Goal: Communication & Community: Share content

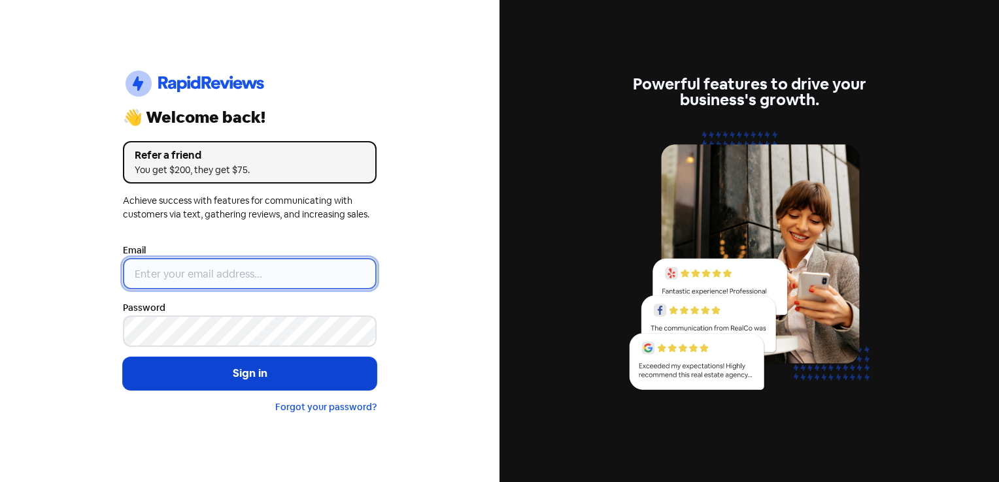
type input "[EMAIL_ADDRESS][DOMAIN_NAME]"
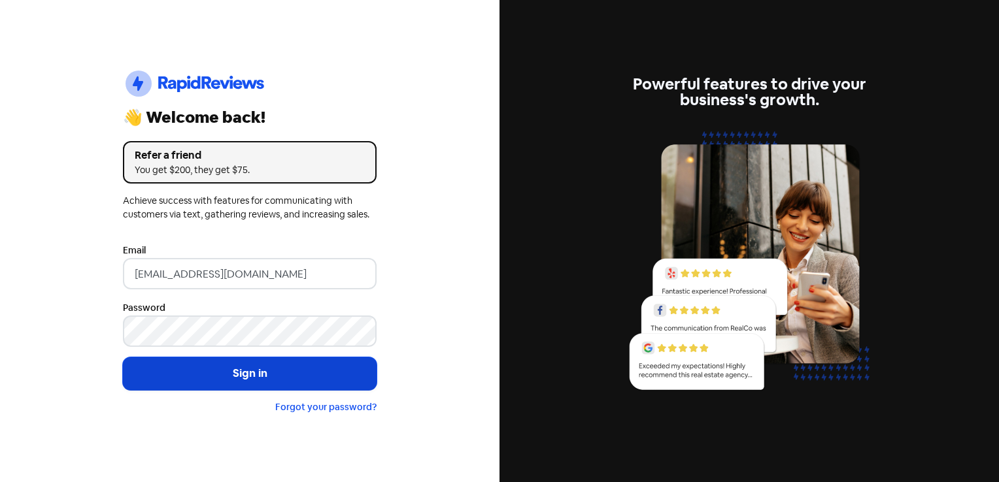
click at [280, 373] on button "Sign in" at bounding box center [250, 374] width 254 height 33
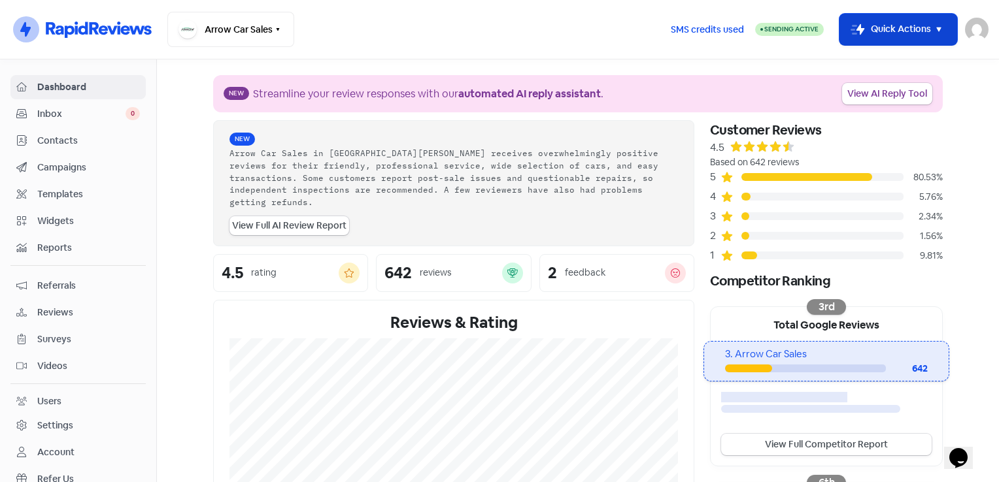
click at [933, 24] on icon "button" at bounding box center [939, 30] width 16 height 16
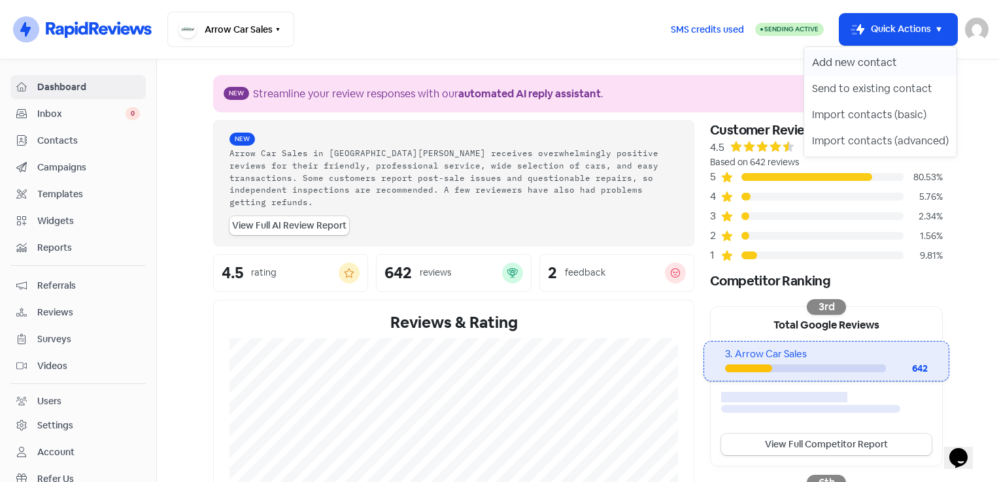
click at [854, 64] on button "Add new contact" at bounding box center [880, 63] width 152 height 26
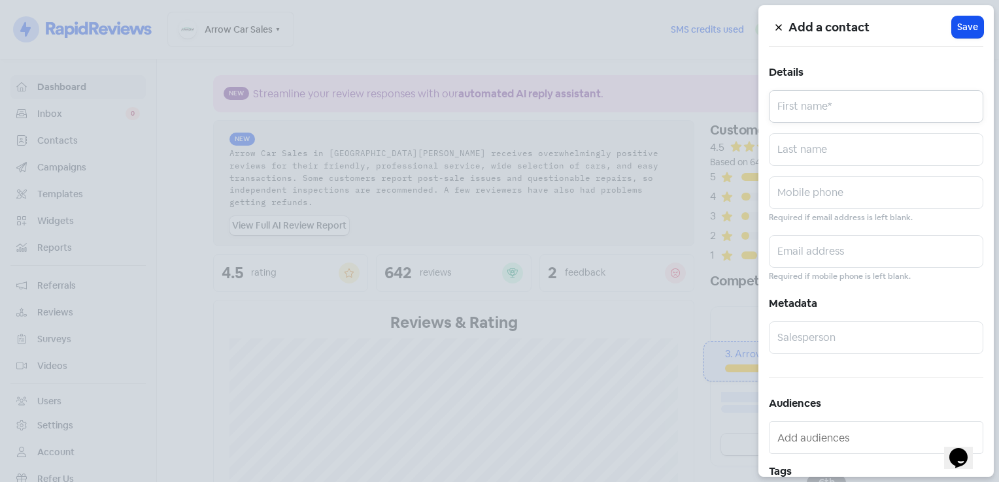
click at [854, 114] on input "text" at bounding box center [876, 106] width 214 height 33
type input "[PERSON_NAME]"
type input "0402858493"
click at [795, 271] on small "Required if mobile phone is left blank." at bounding box center [840, 277] width 142 height 12
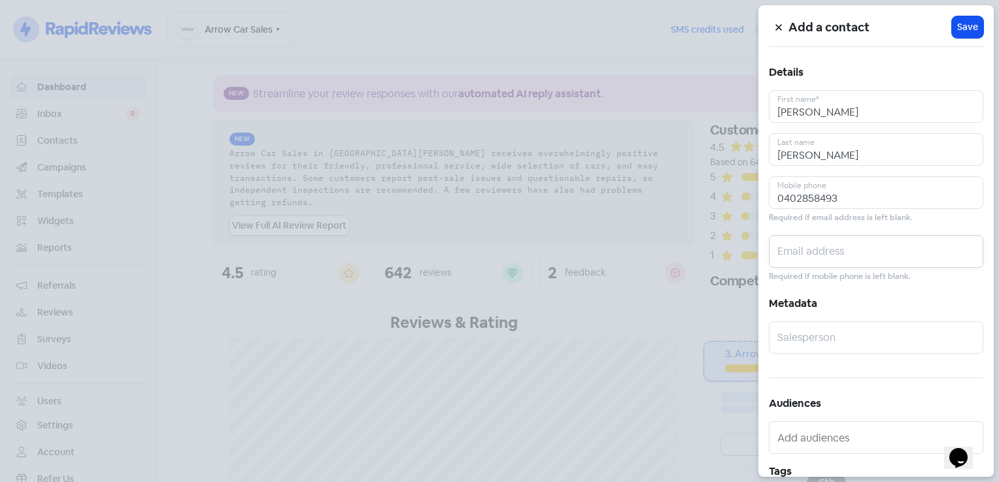
click at [803, 254] on input "text" at bounding box center [876, 251] width 214 height 33
type input "[EMAIL_ADDRESS][DOMAIN_NAME]"
click at [848, 348] on input "text" at bounding box center [876, 338] width 214 height 33
click at [901, 344] on input "Kayla" at bounding box center [876, 338] width 214 height 33
type input "Kayla"
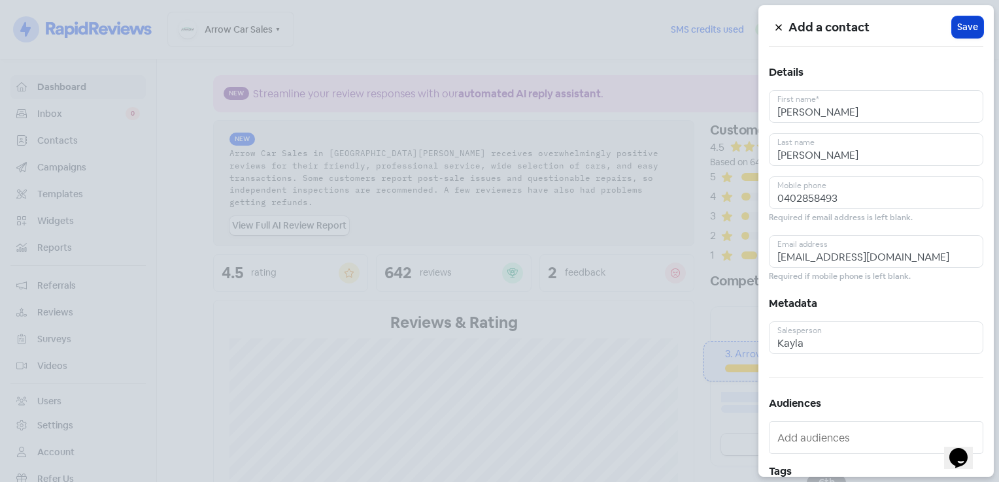
click at [965, 17] on button "Icon For Loading Save" at bounding box center [967, 27] width 31 height 22
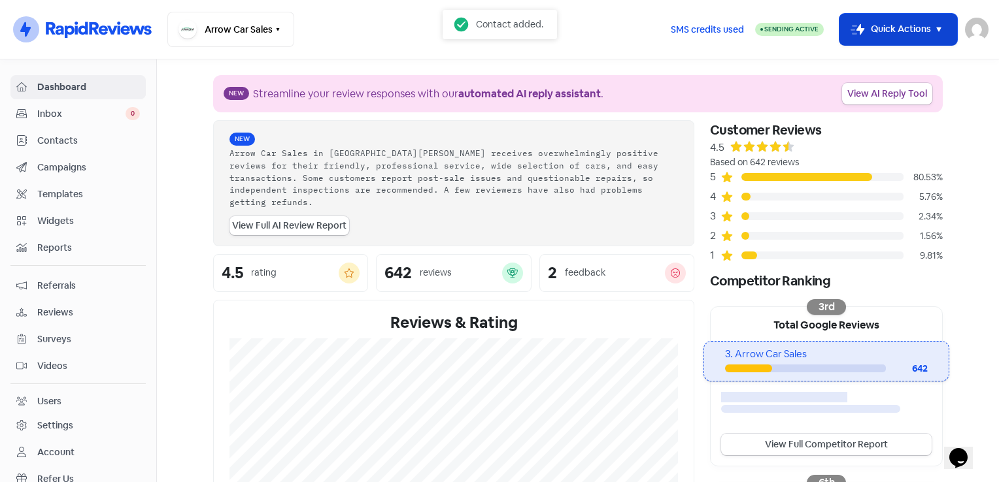
click at [918, 29] on button "Icon For Thunder-move Quick Actions" at bounding box center [898, 29] width 118 height 31
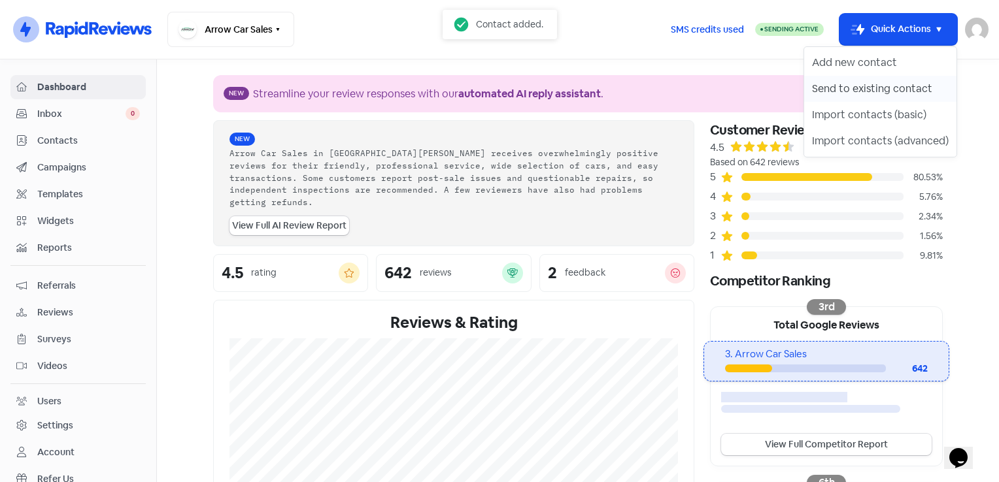
click at [892, 86] on button "Send to existing contact" at bounding box center [880, 89] width 152 height 26
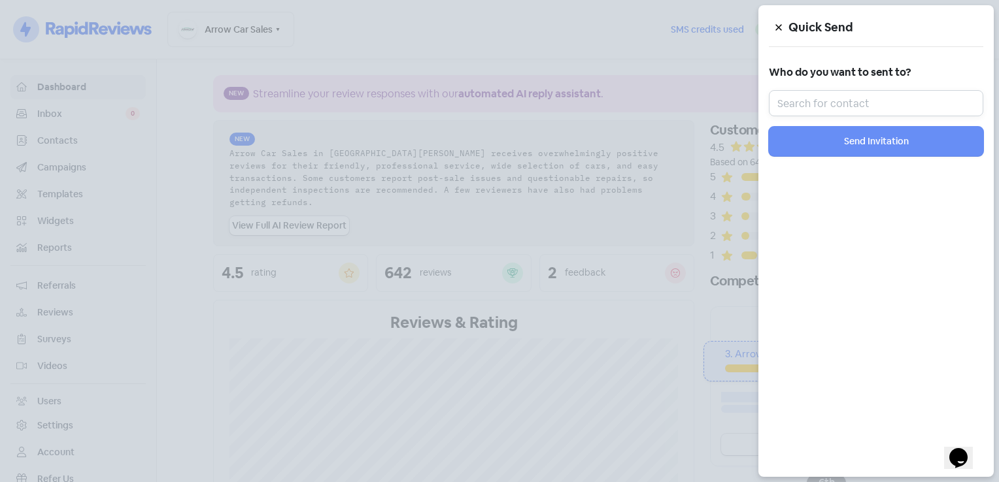
click at [852, 111] on input "text" at bounding box center [876, 103] width 214 height 26
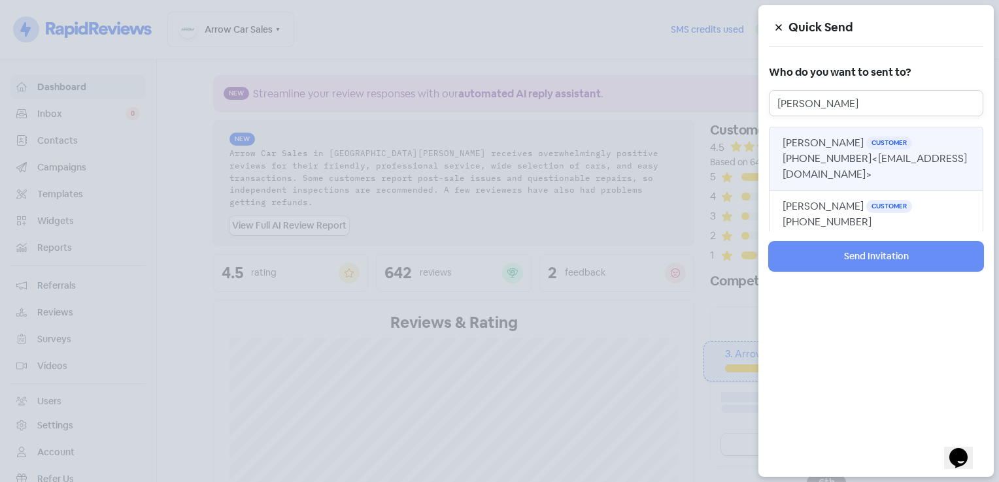
type input "[PERSON_NAME]"
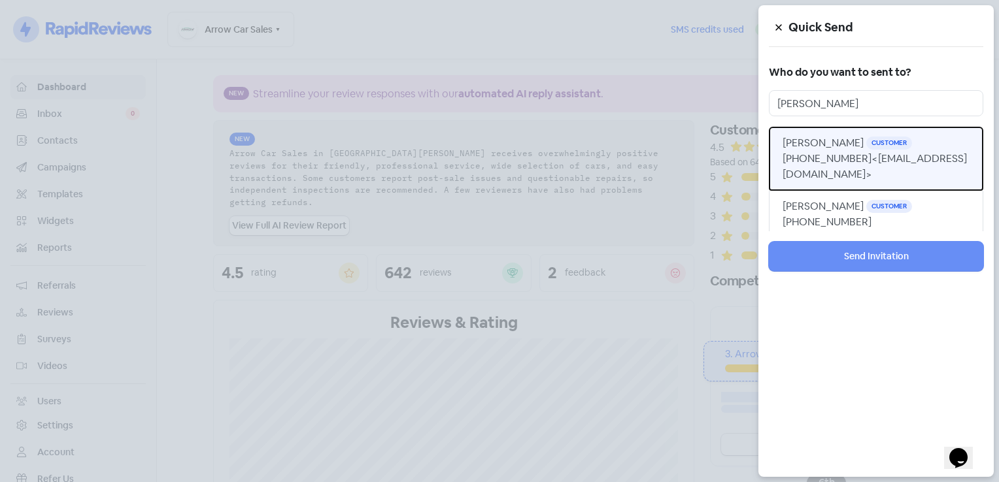
click at [831, 146] on span "[PERSON_NAME]" at bounding box center [822, 143] width 81 height 14
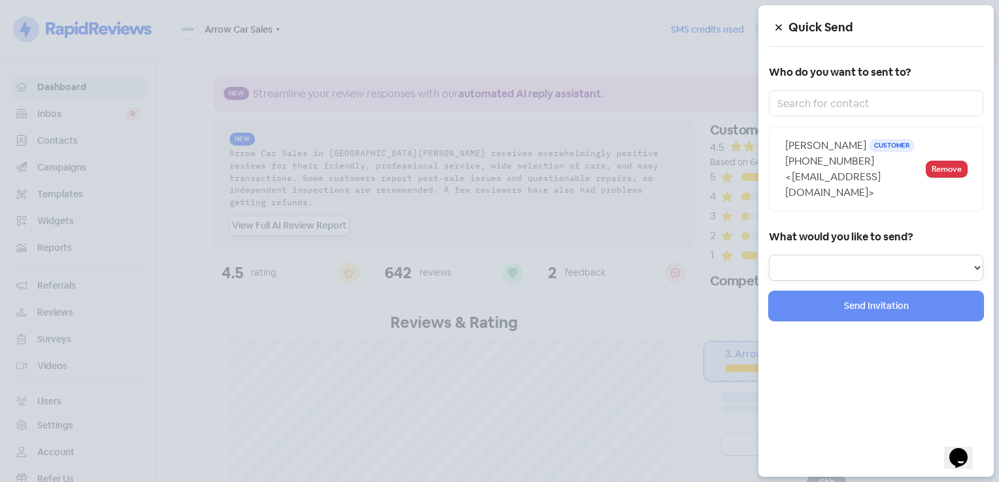
click at [886, 255] on select "Review Invitation Referral Invitation Survey Invitation Video Invitation" at bounding box center [876, 268] width 214 height 26
select select "review"
click at [769, 255] on select "Review Invitation Referral Invitation Survey Invitation Video Invitation" at bounding box center [876, 268] width 214 height 26
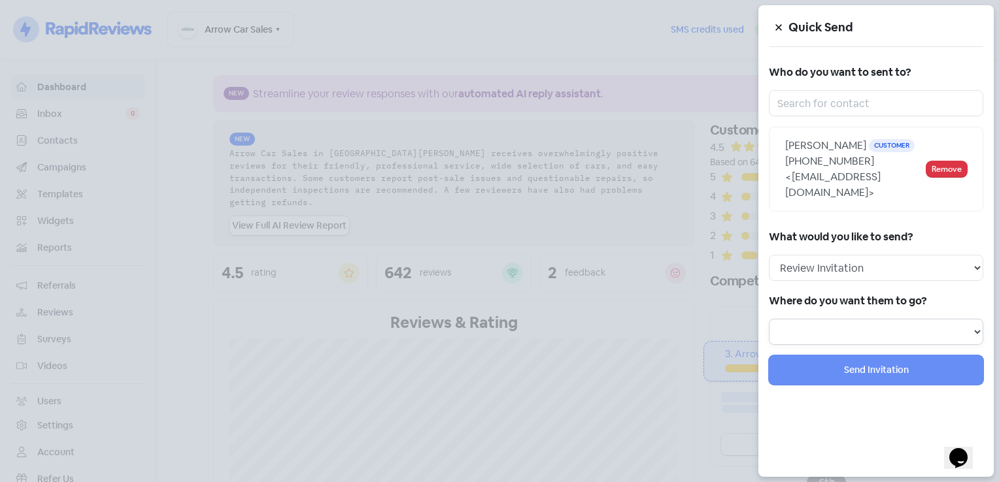
click at [834, 319] on select at bounding box center [876, 332] width 214 height 26
select select "71"
click at [769, 319] on select "Review form: Default review form Review form: [PERSON_NAME] Review form: [PERSO…" at bounding box center [876, 332] width 214 height 26
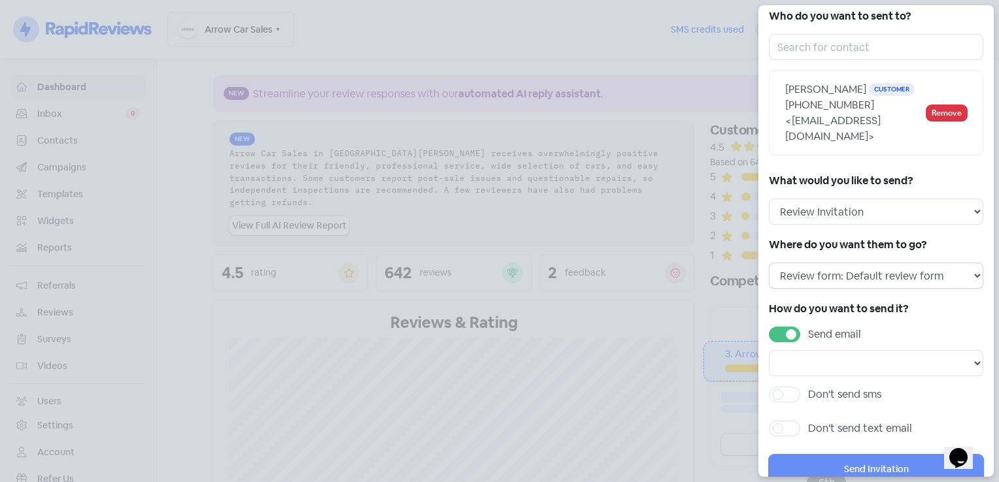
scroll to position [73, 0]
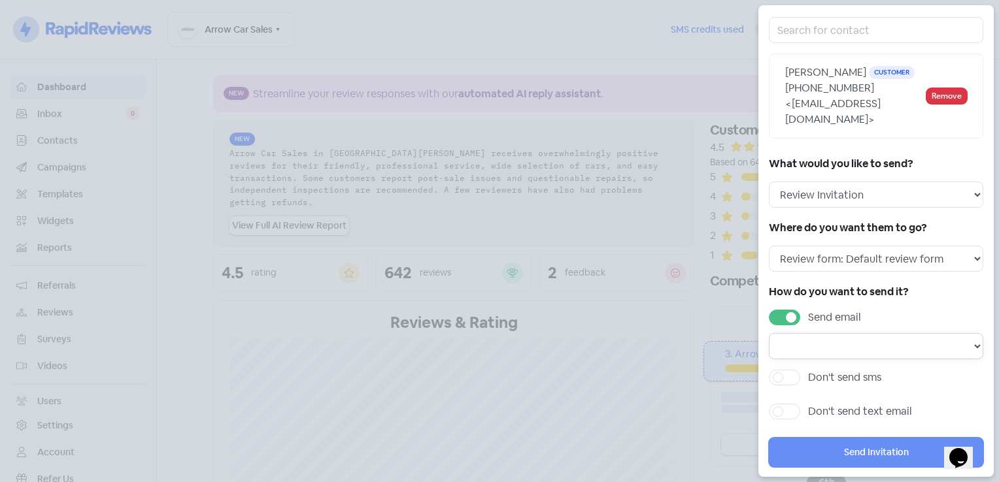
click at [931, 333] on select "Email template: RR email 3 Email template: RR email 2 Email template: RR email 1" at bounding box center [876, 346] width 214 height 26
click at [929, 333] on select "Email template: RR email 3 Email template: RR email 2 Email template: RR email 1" at bounding box center [876, 346] width 214 height 26
click at [920, 333] on select "Email template: RR email 3 Email template: RR email 2 Email template: RR email 1" at bounding box center [876, 346] width 214 height 26
select select "170"
click at [769, 333] on select "Email template: RR email 3 Email template: RR email 2 Email template: RR email 1" at bounding box center [876, 346] width 214 height 26
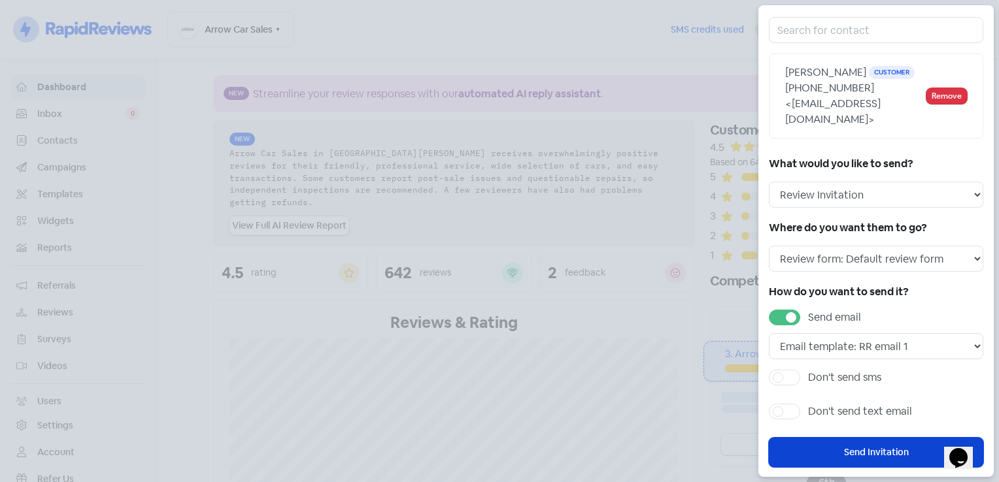
click at [884, 439] on button "Send Invitation" at bounding box center [876, 452] width 214 height 29
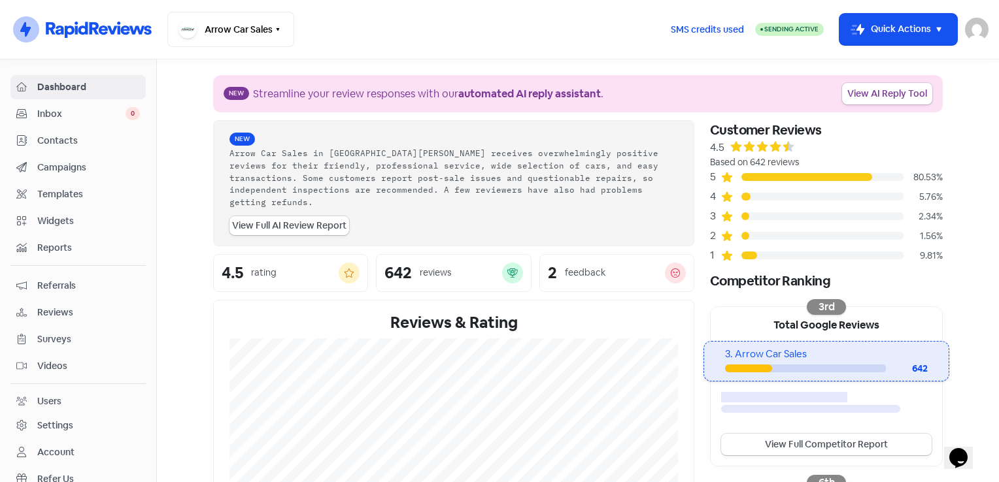
click at [964, 310] on section "New Streamline your review responses with our automated AI reply assistant . Vi…" at bounding box center [578, 442] width 842 height 767
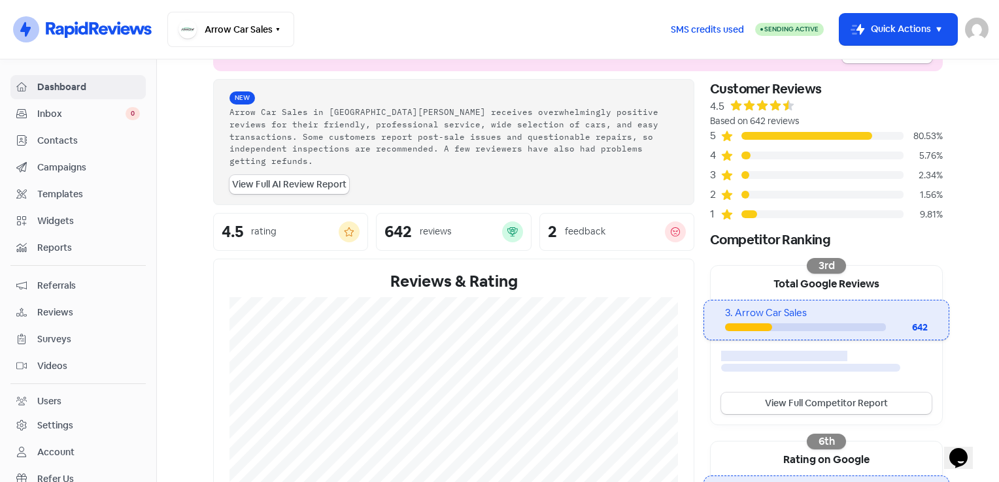
scroll to position [0, 0]
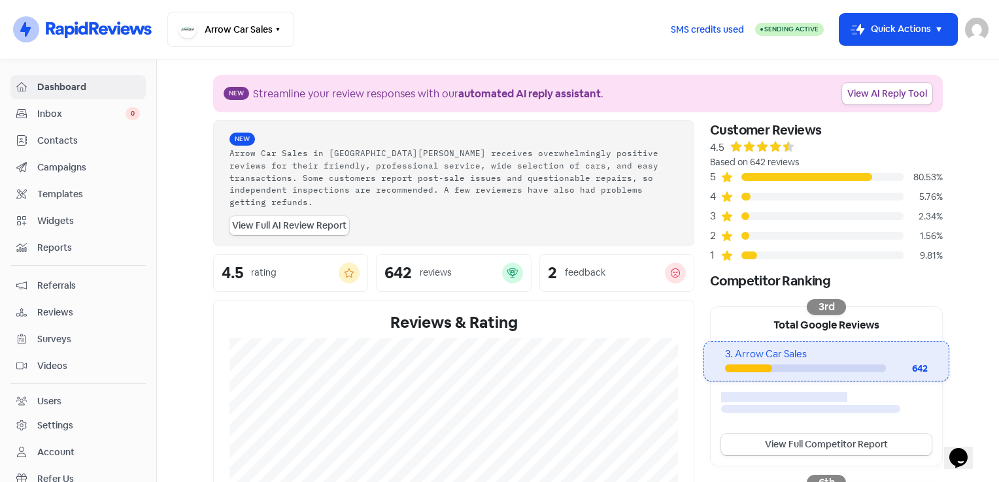
click at [600, 46] on div "Arrow Car Sales Switch Business All businesses Arrow Automotive Arrow Finance" at bounding box center [413, 29] width 492 height 35
click at [618, 42] on div "Arrow Car Sales Switch Business All businesses Arrow Automotive Arrow Finance" at bounding box center [413, 29] width 492 height 35
drag, startPoint x: 611, startPoint y: 43, endPoint x: 617, endPoint y: 50, distance: 9.3
click at [617, 50] on nav "Icon For Thunder-circle Arrow Car Sales Switch Business All businesses Arrow Au…" at bounding box center [499, 29] width 999 height 59
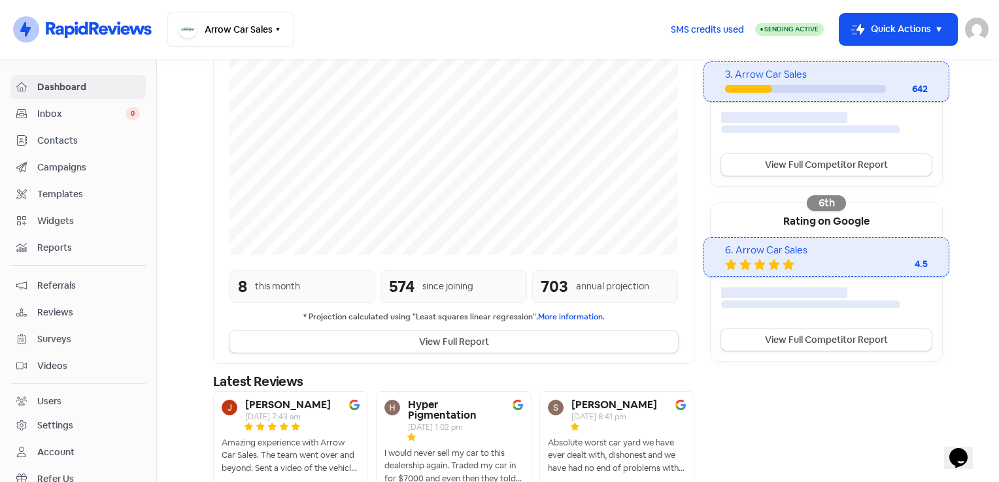
scroll to position [319, 0]
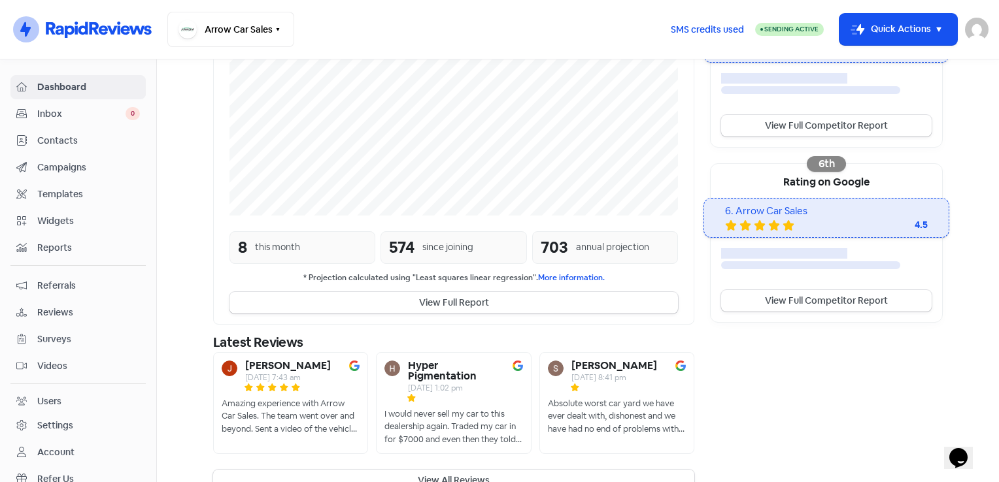
click at [979, 131] on section "New Streamline your review responses with our automated AI reply assistant . Vi…" at bounding box center [578, 124] width 842 height 767
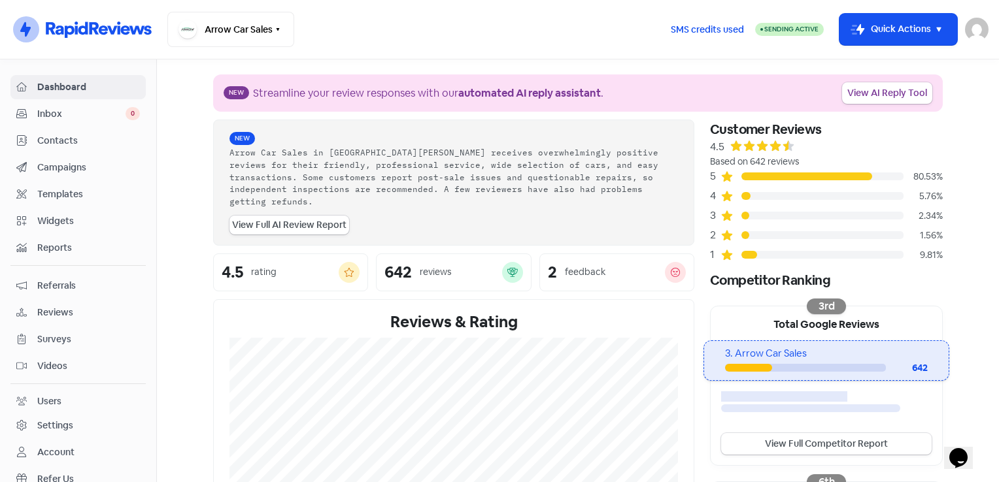
scroll to position [0, 0]
